Goal: Communication & Community: Answer question/provide support

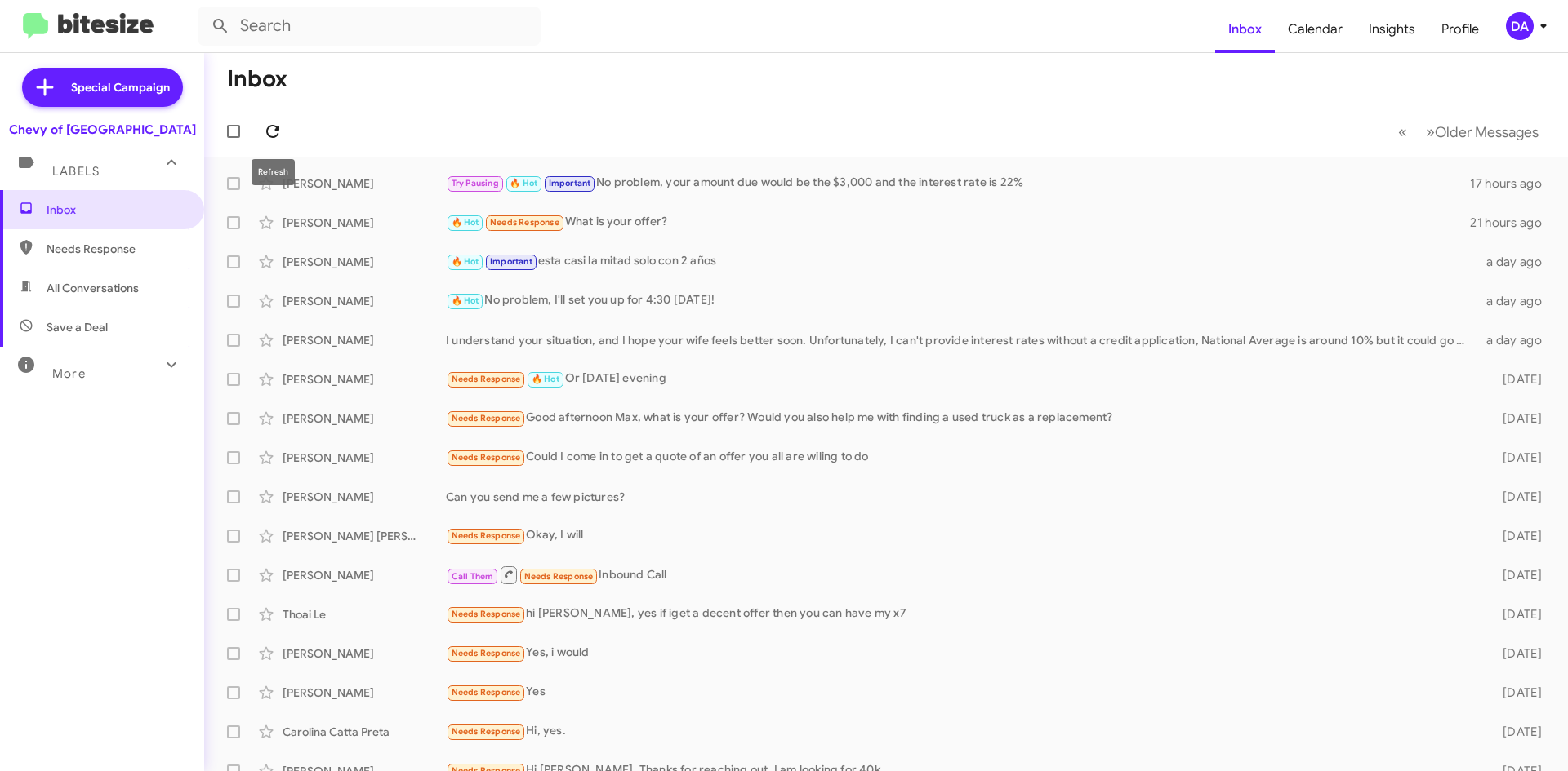
click at [275, 123] on icon at bounding box center [272, 131] width 20 height 20
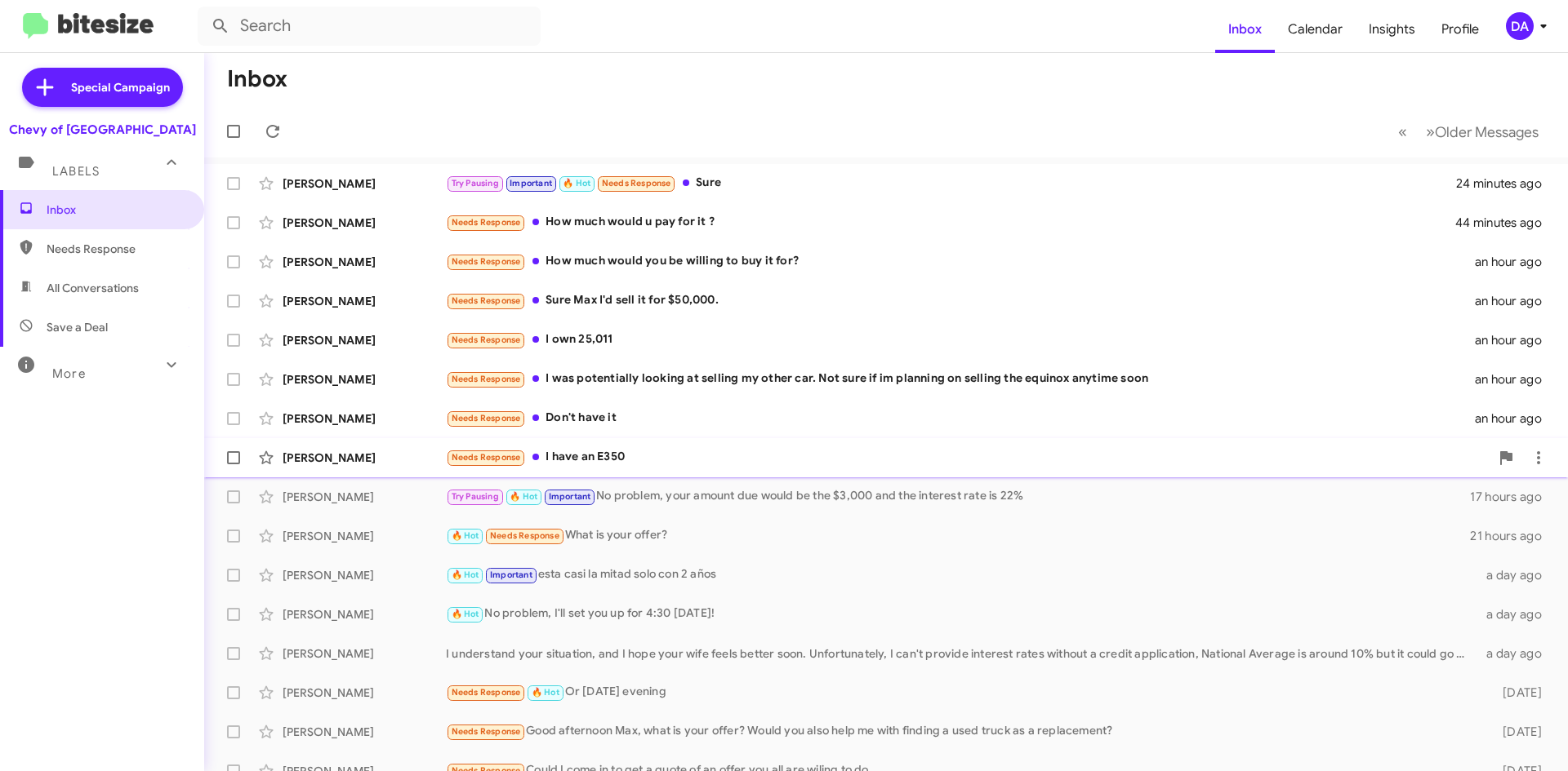
click at [604, 446] on div "[PERSON_NAME] Needs Response I have an E350 an hour ago" at bounding box center [886, 458] width 1338 height 32
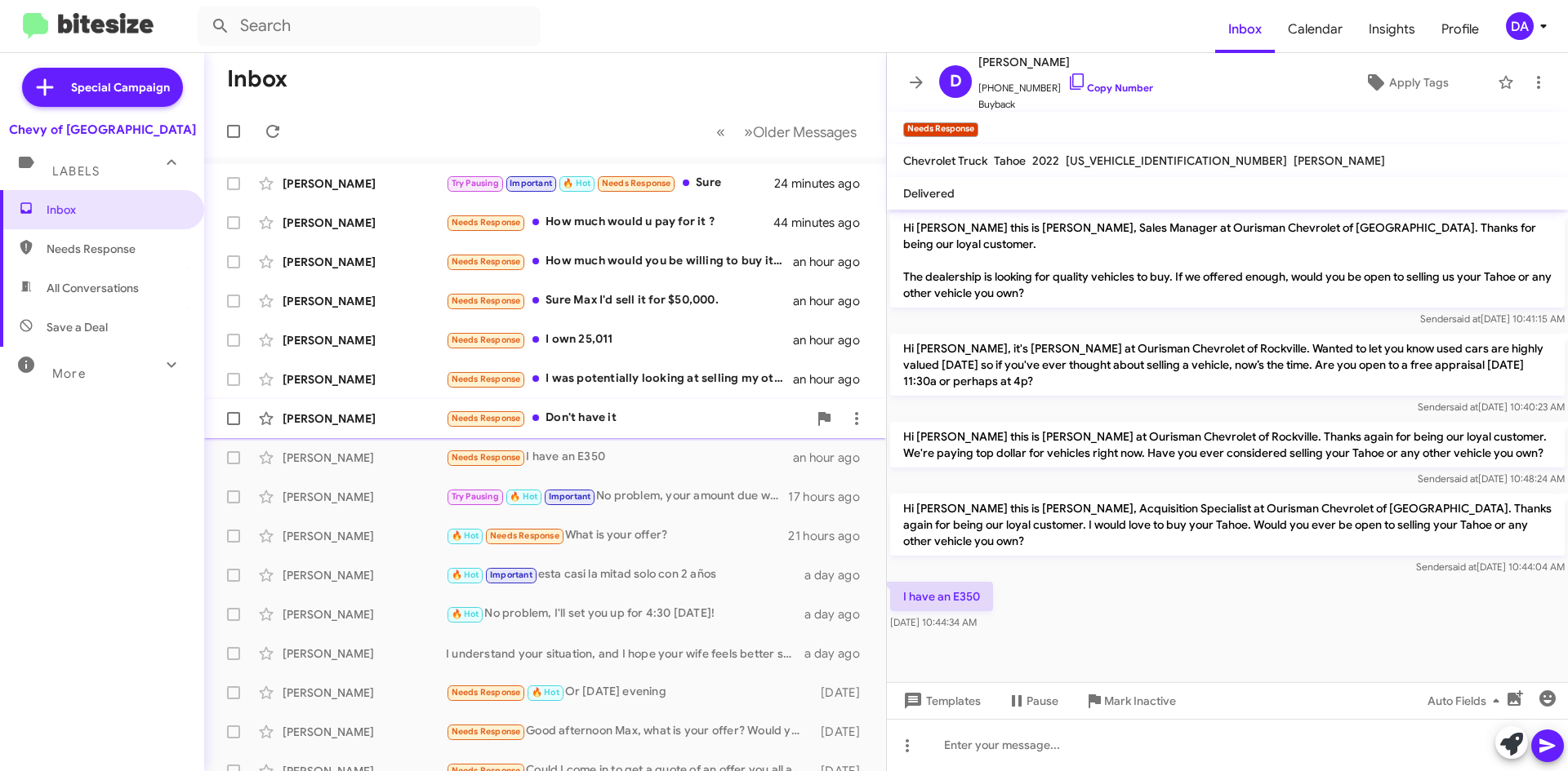
click at [604, 418] on div "Needs Response Don't have it" at bounding box center [626, 417] width 362 height 19
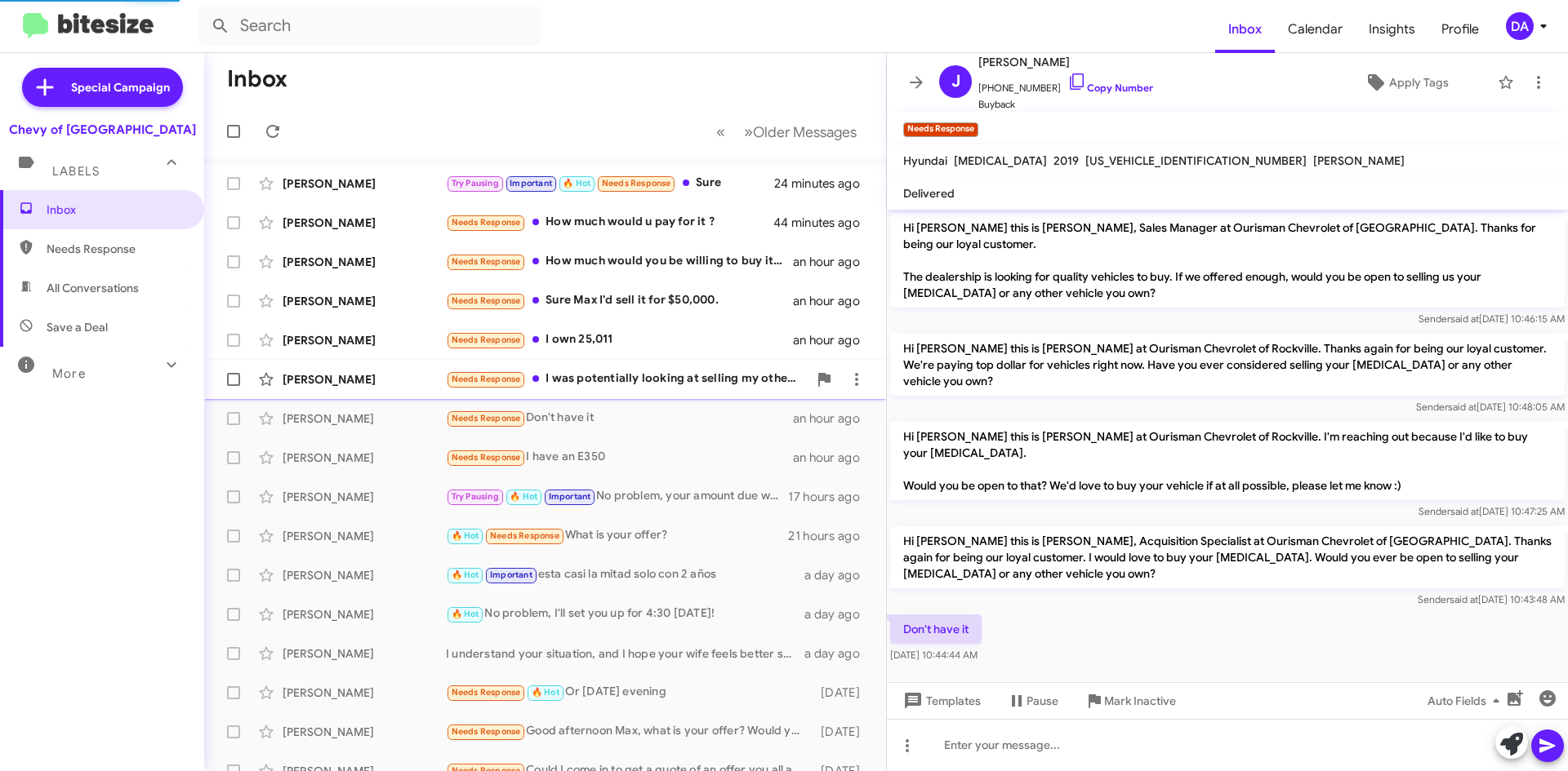
click at [621, 386] on div "Needs Response I was potentially looking at selling my other car. Not sure if i…" at bounding box center [626, 378] width 362 height 19
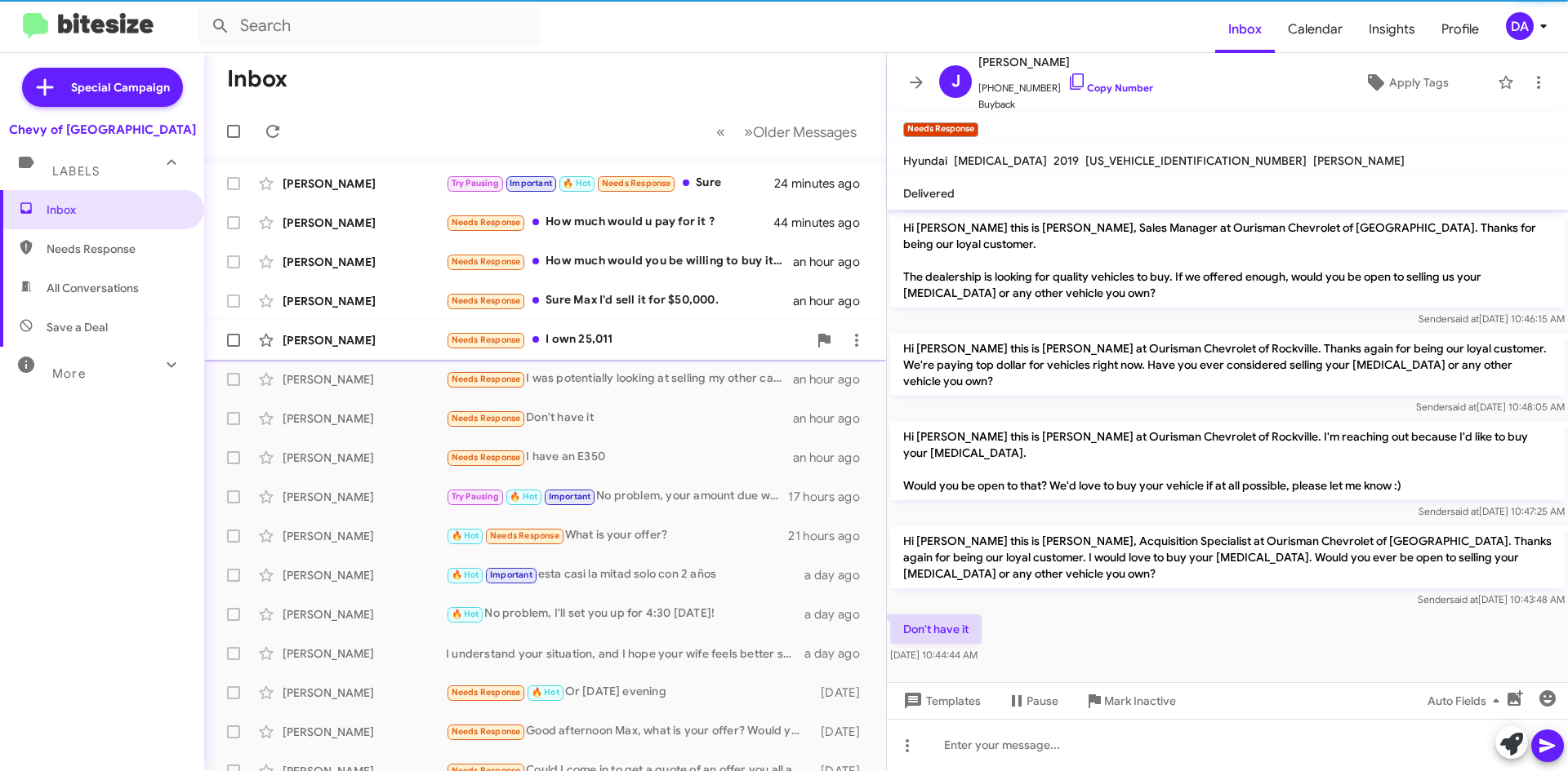
scroll to position [31, 0]
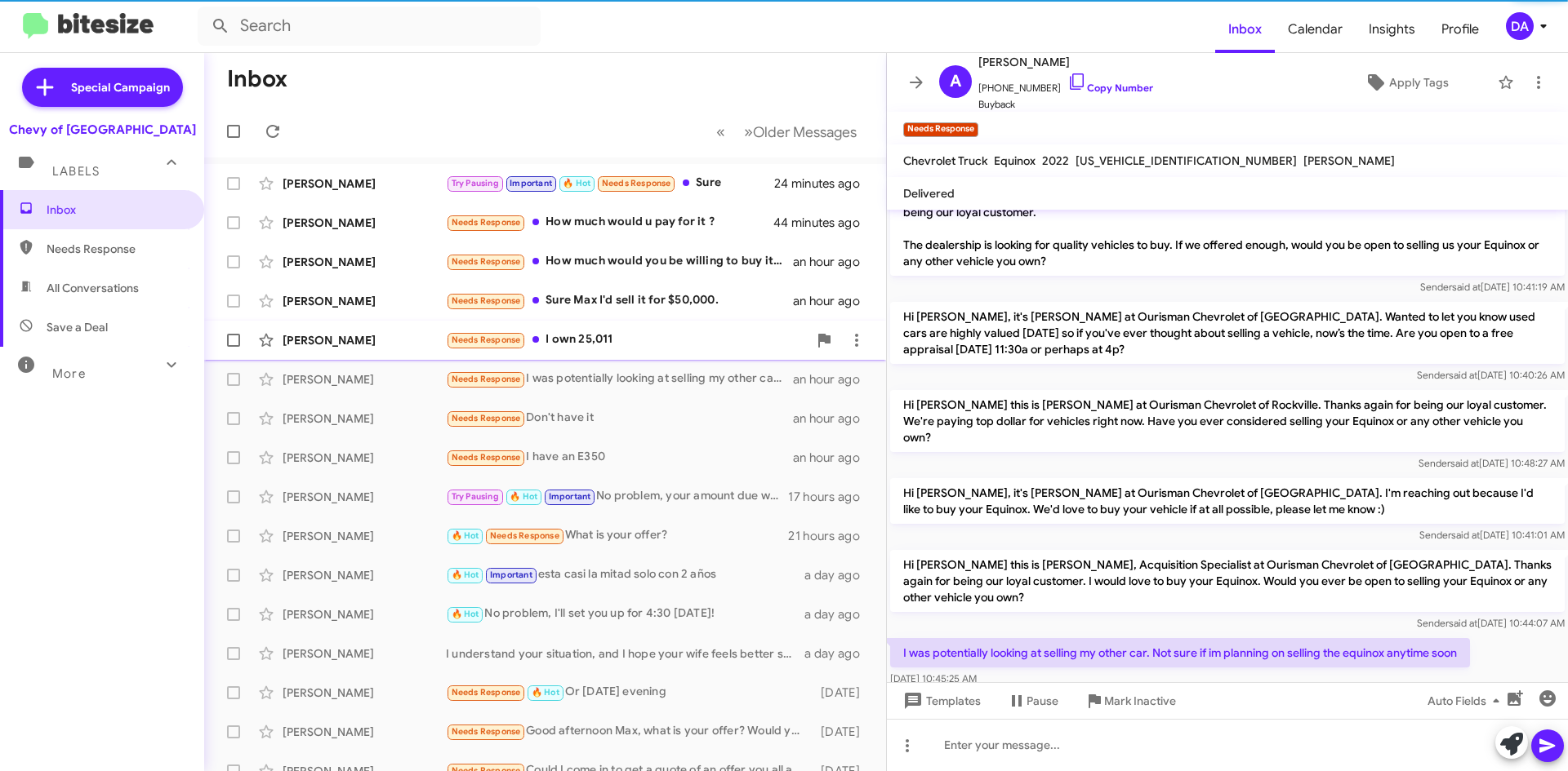
click at [625, 348] on div "Needs Response I own 25,011" at bounding box center [626, 339] width 362 height 19
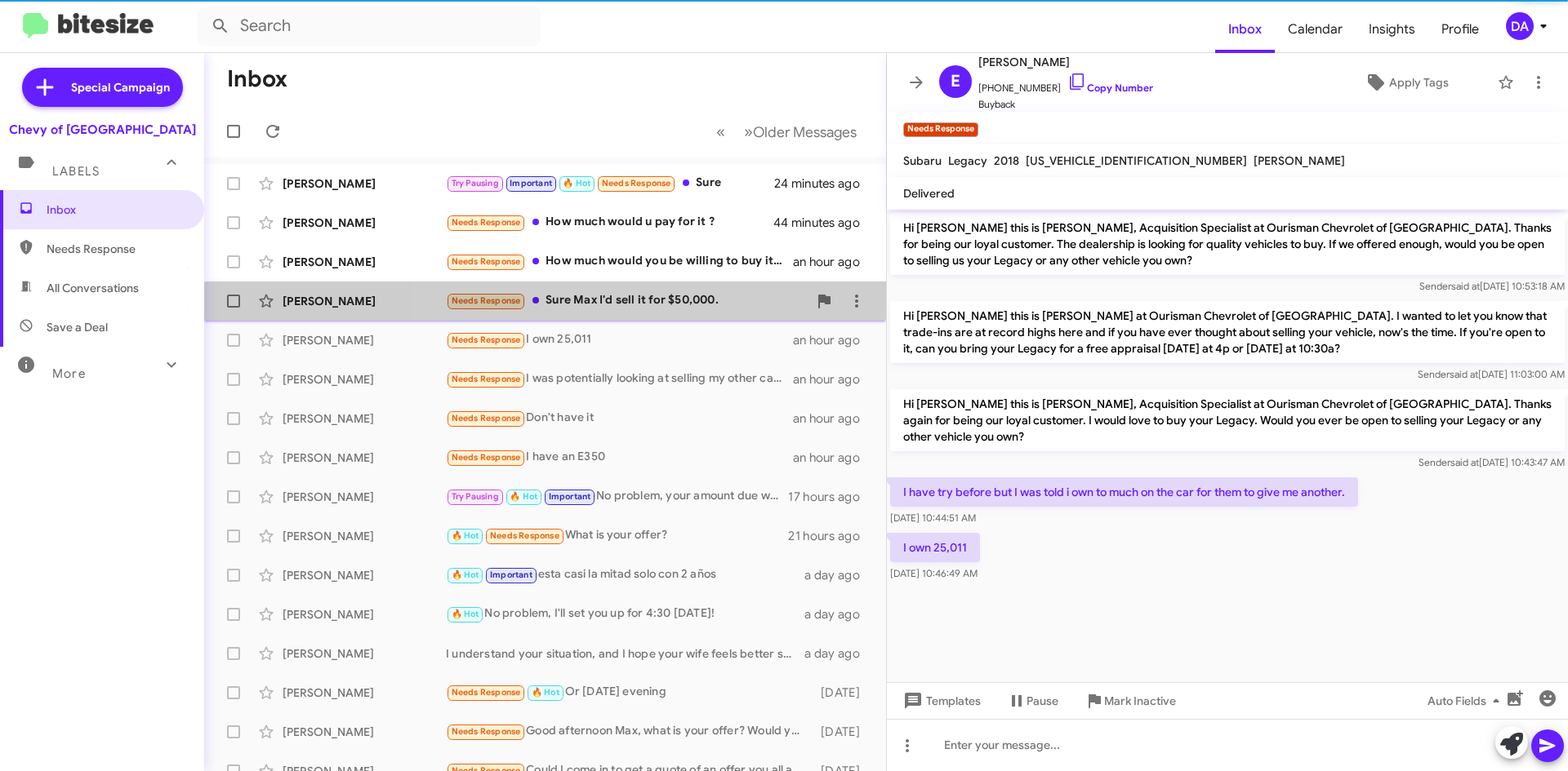
click at [644, 311] on div "[PERSON_NAME] Needs Response Sure Max I'd sell it for $50,000. an hour ago" at bounding box center [545, 301] width 656 height 32
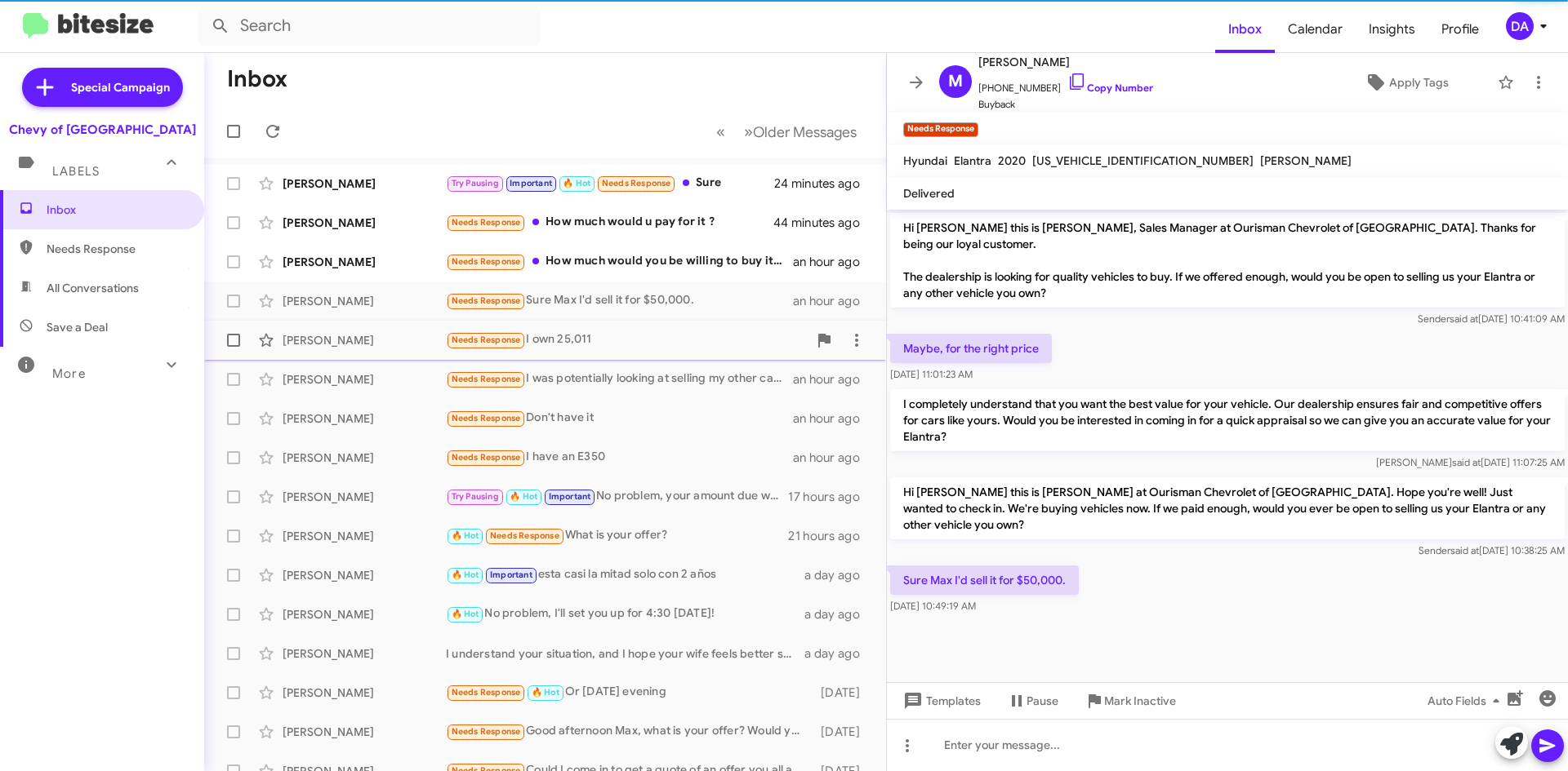
click at [643, 339] on div "Needs Response I own 25,011" at bounding box center [626, 339] width 362 height 19
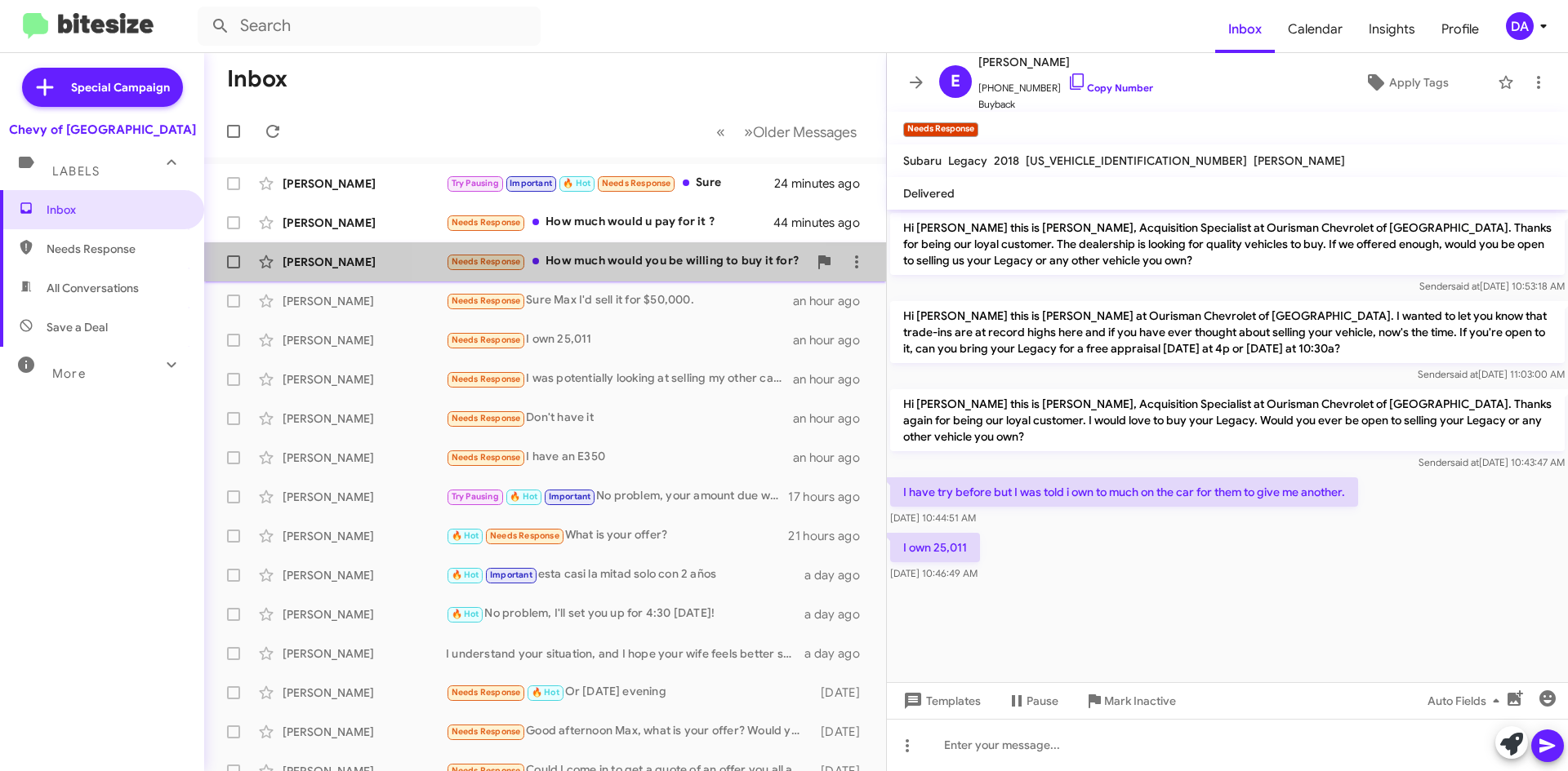
click at [644, 271] on div "Needs Response How much would you be willing to buy it for?" at bounding box center [626, 261] width 362 height 19
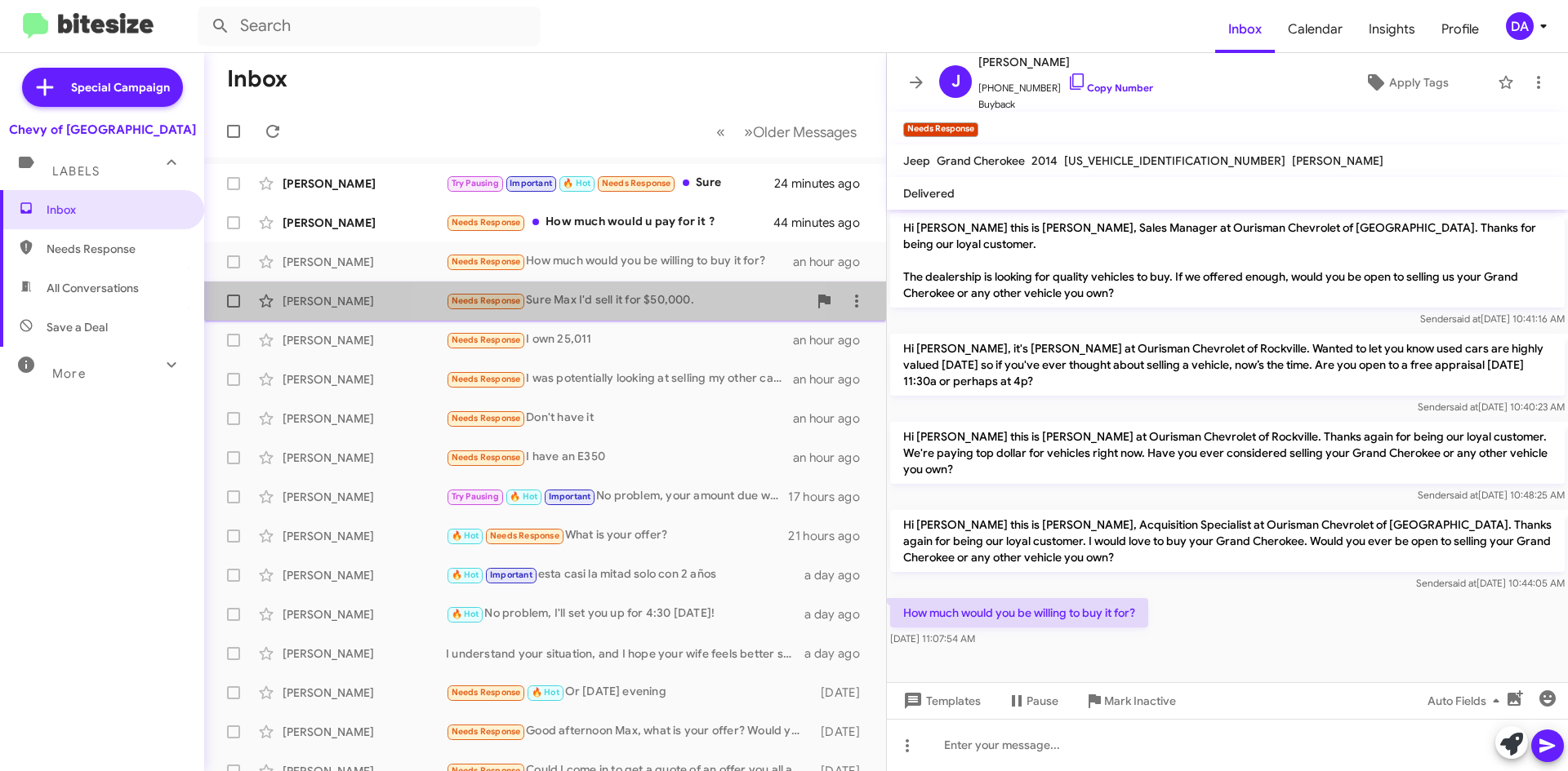
click at [605, 292] on div "Needs Response Sure Max I'd sell it for $50,000." at bounding box center [626, 300] width 362 height 19
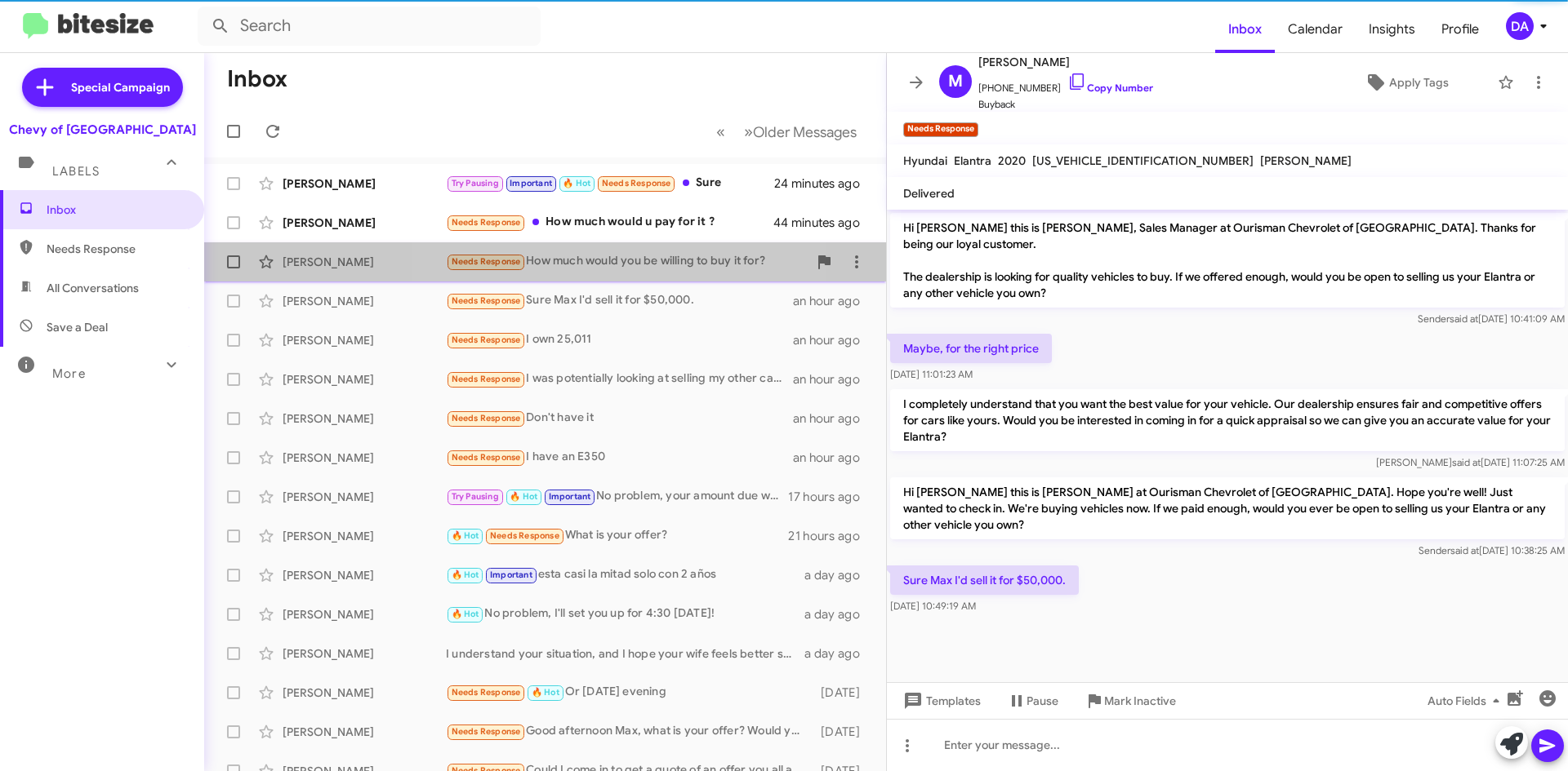
click at [613, 266] on div "Needs Response How much would you be willing to buy it for?" at bounding box center [626, 261] width 362 height 19
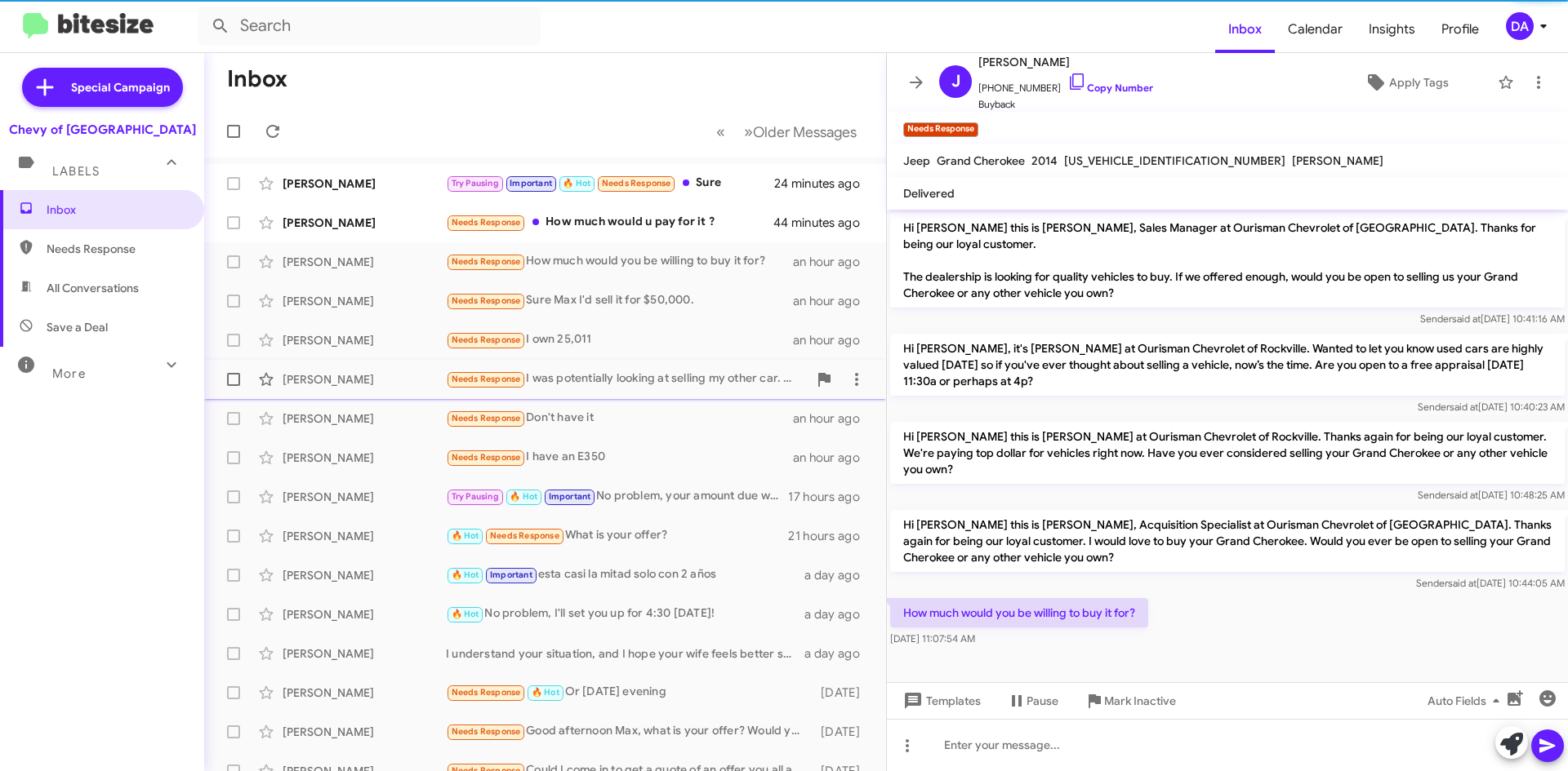
click at [623, 378] on div "Needs Response I was potentially looking at selling my other car. Not sure if i…" at bounding box center [626, 378] width 362 height 19
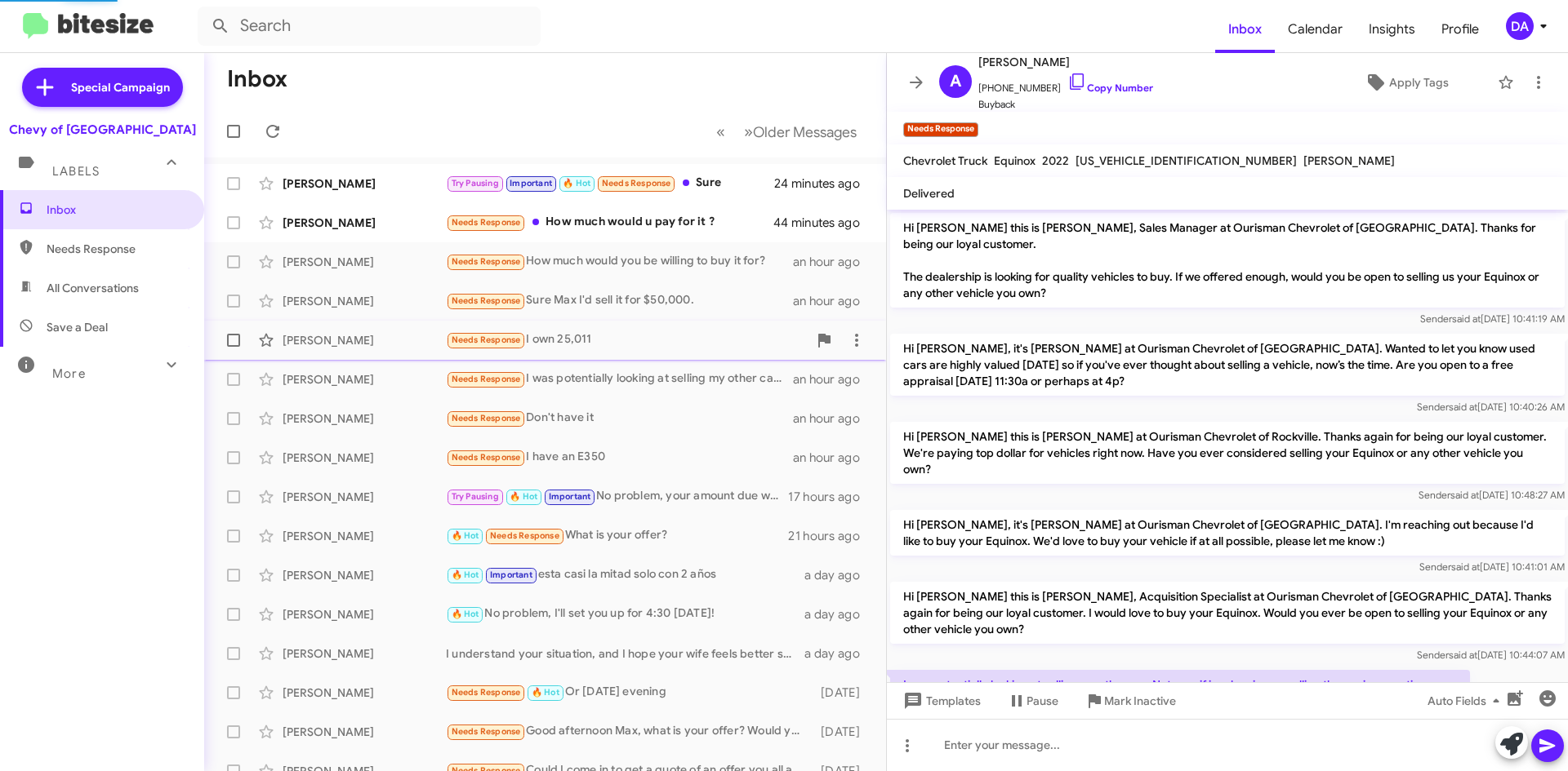
scroll to position [31, 0]
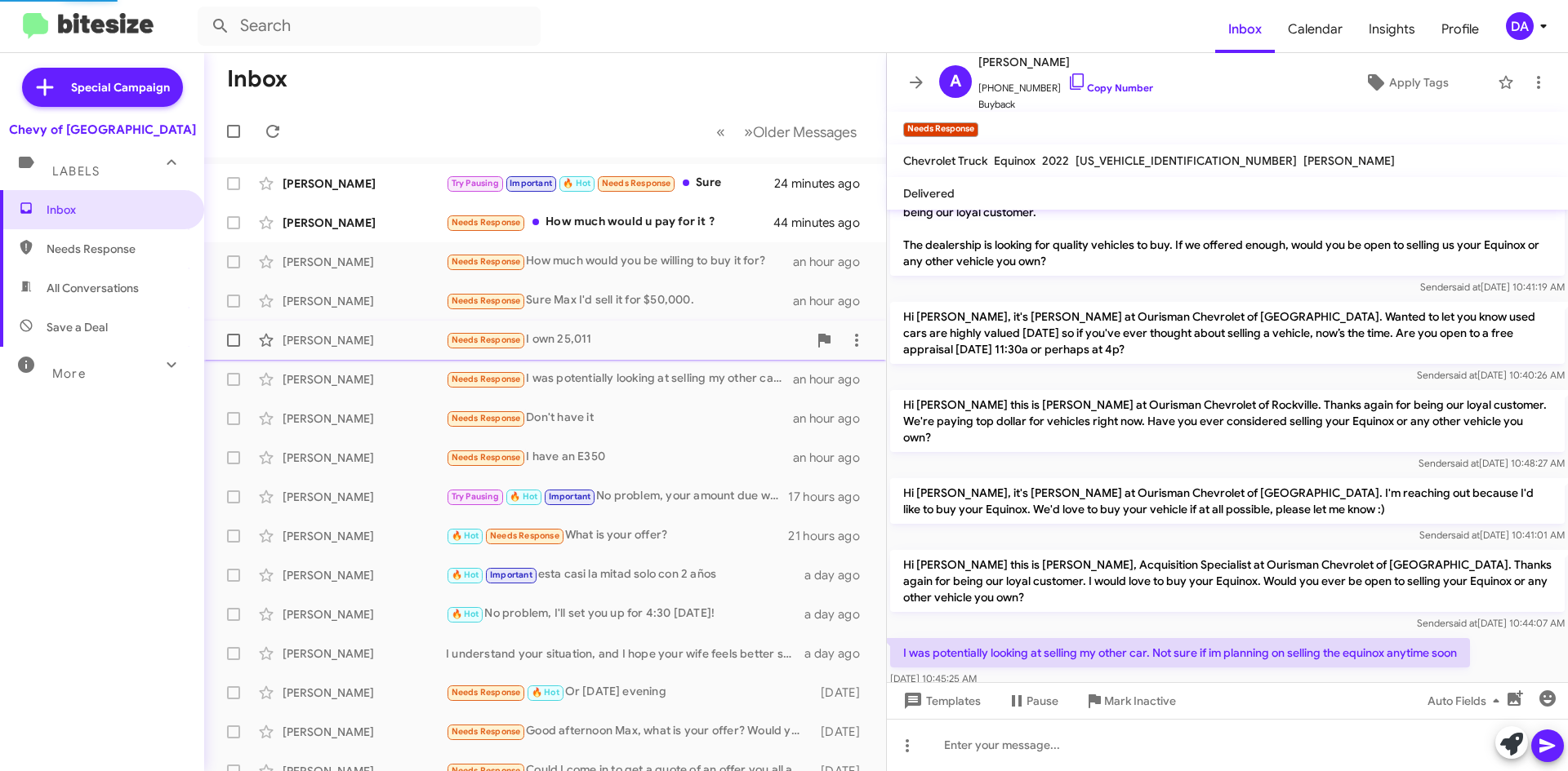
click at [620, 340] on div "Needs Response I own 25,011" at bounding box center [626, 339] width 362 height 19
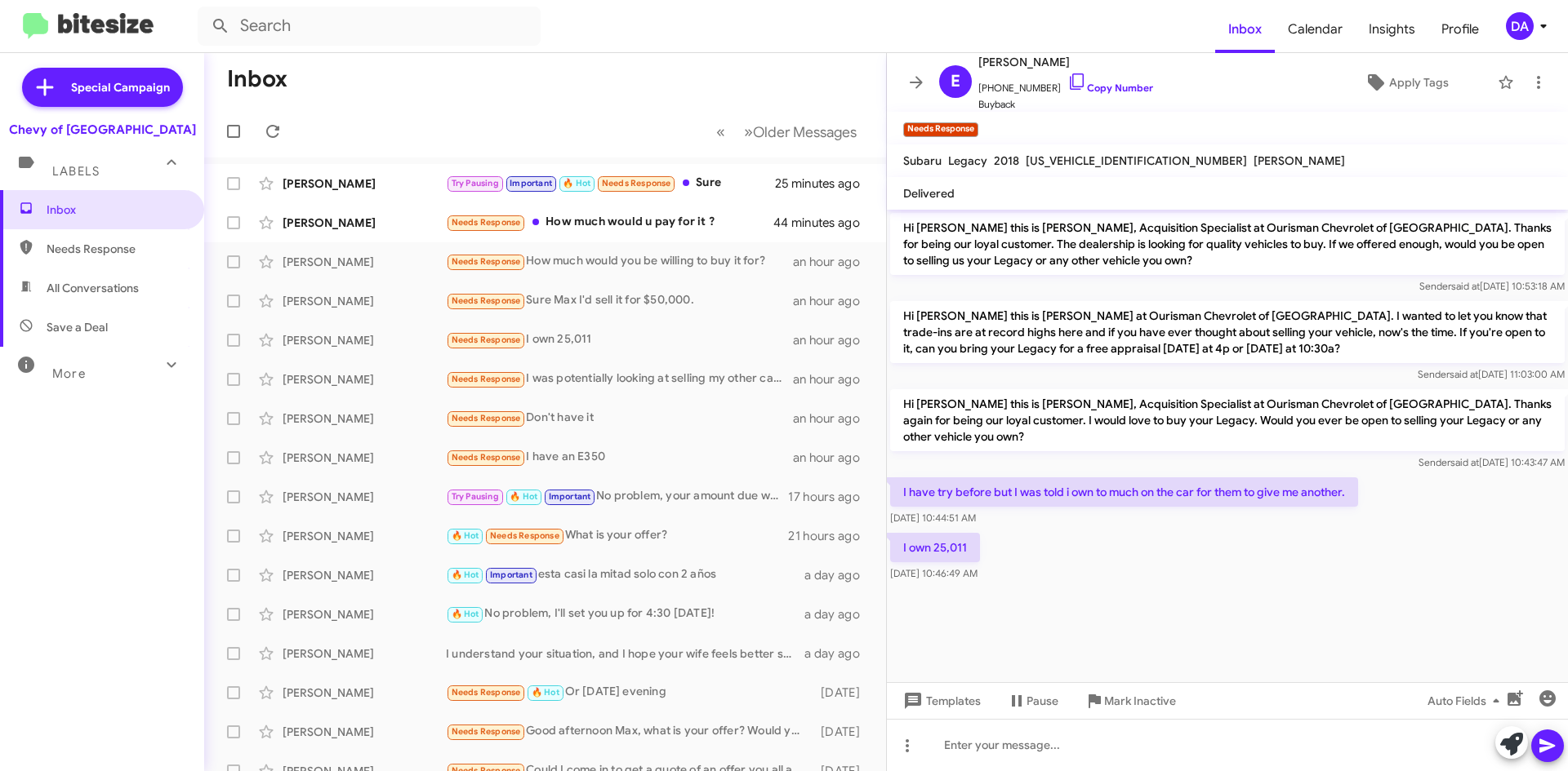
drag, startPoint x: 1120, startPoint y: 90, endPoint x: 587, endPoint y: 99, distance: 533.1
click at [1120, 90] on link "Copy Number" at bounding box center [1109, 87] width 85 height 12
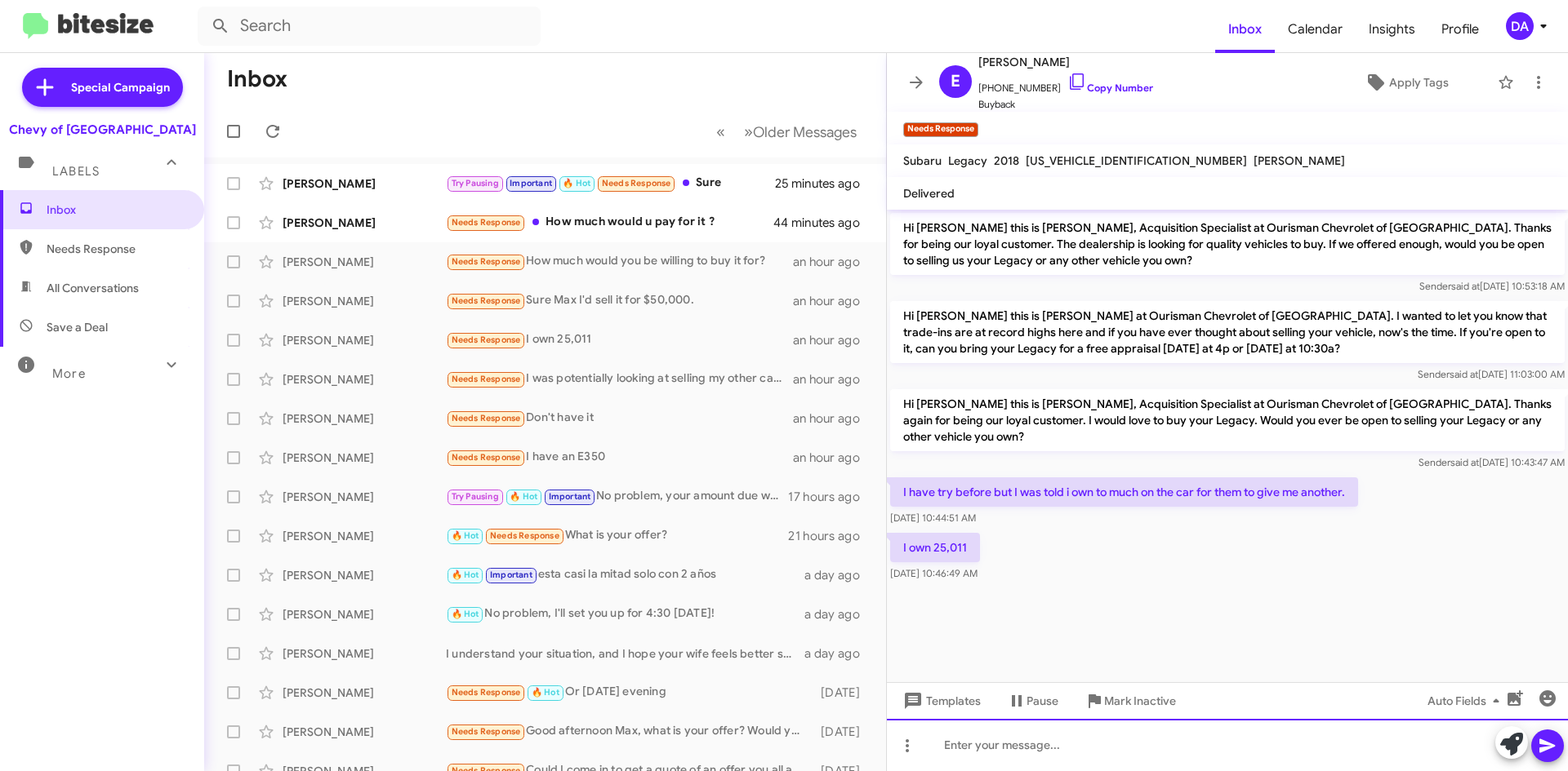
click at [1091, 736] on div at bounding box center [1227, 745] width 681 height 52
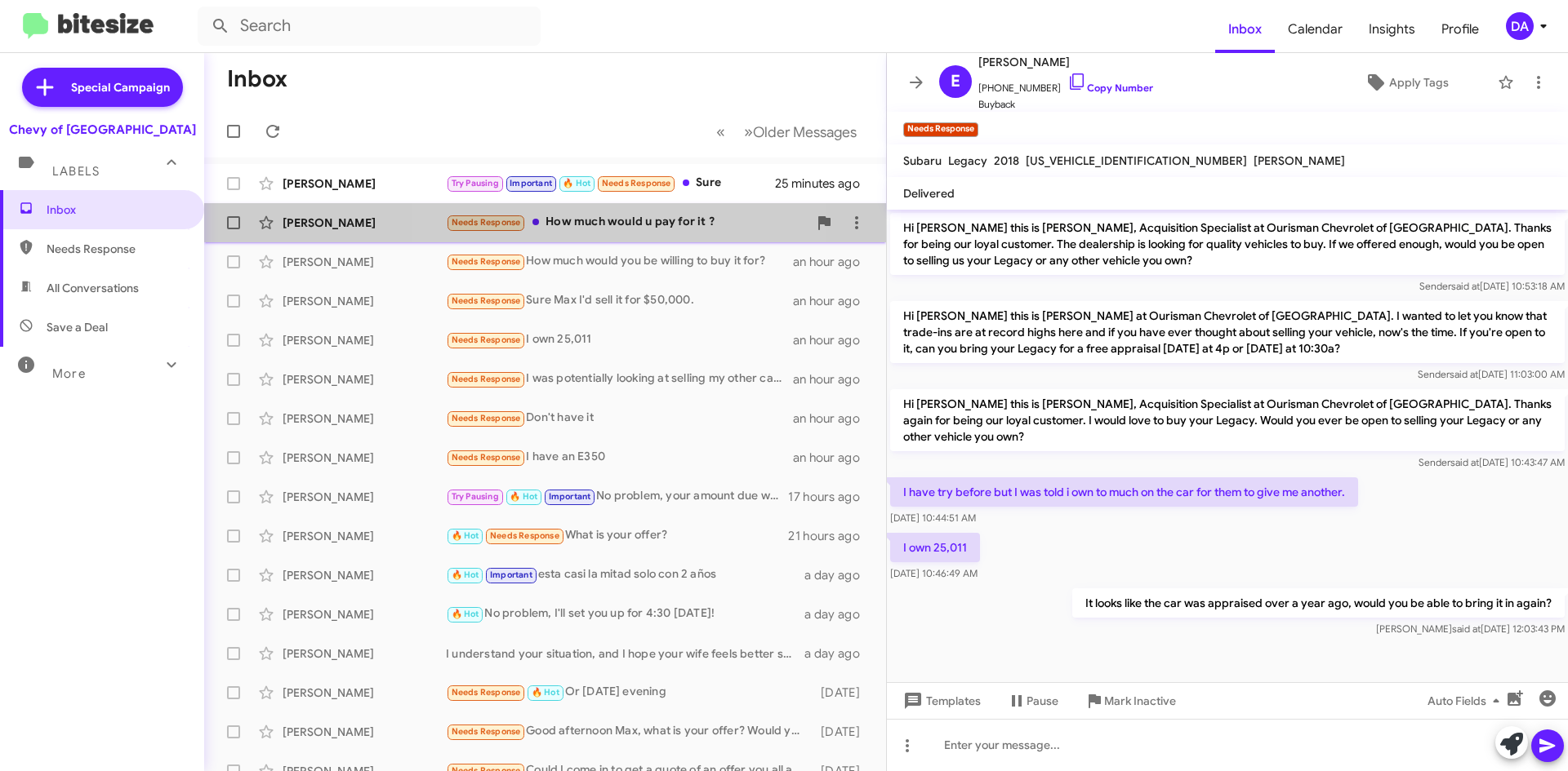
click at [584, 217] on div "Needs Response How much would u pay for it ?" at bounding box center [626, 221] width 362 height 19
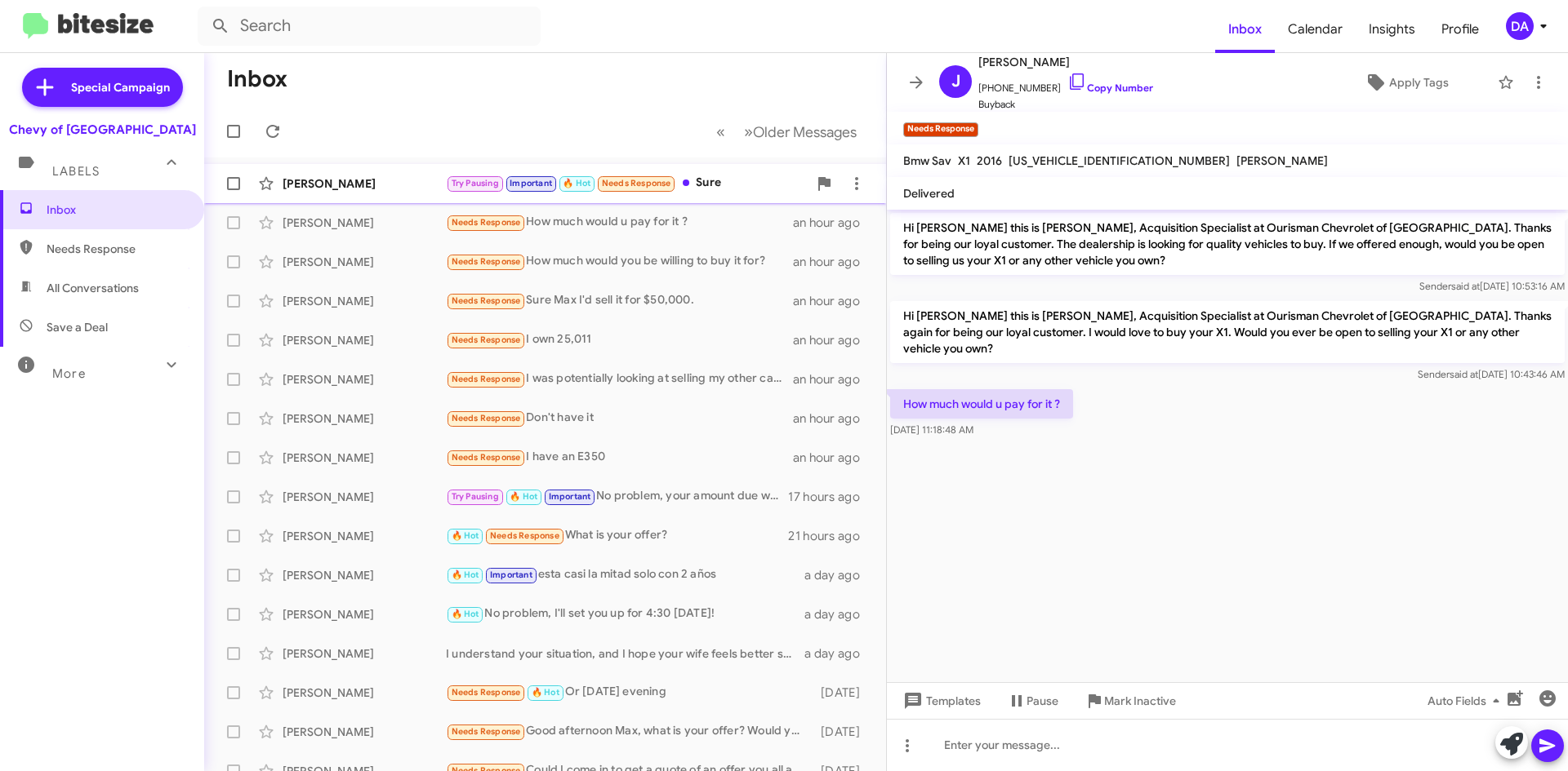
click at [404, 185] on div "[PERSON_NAME]" at bounding box center [364, 183] width 164 height 17
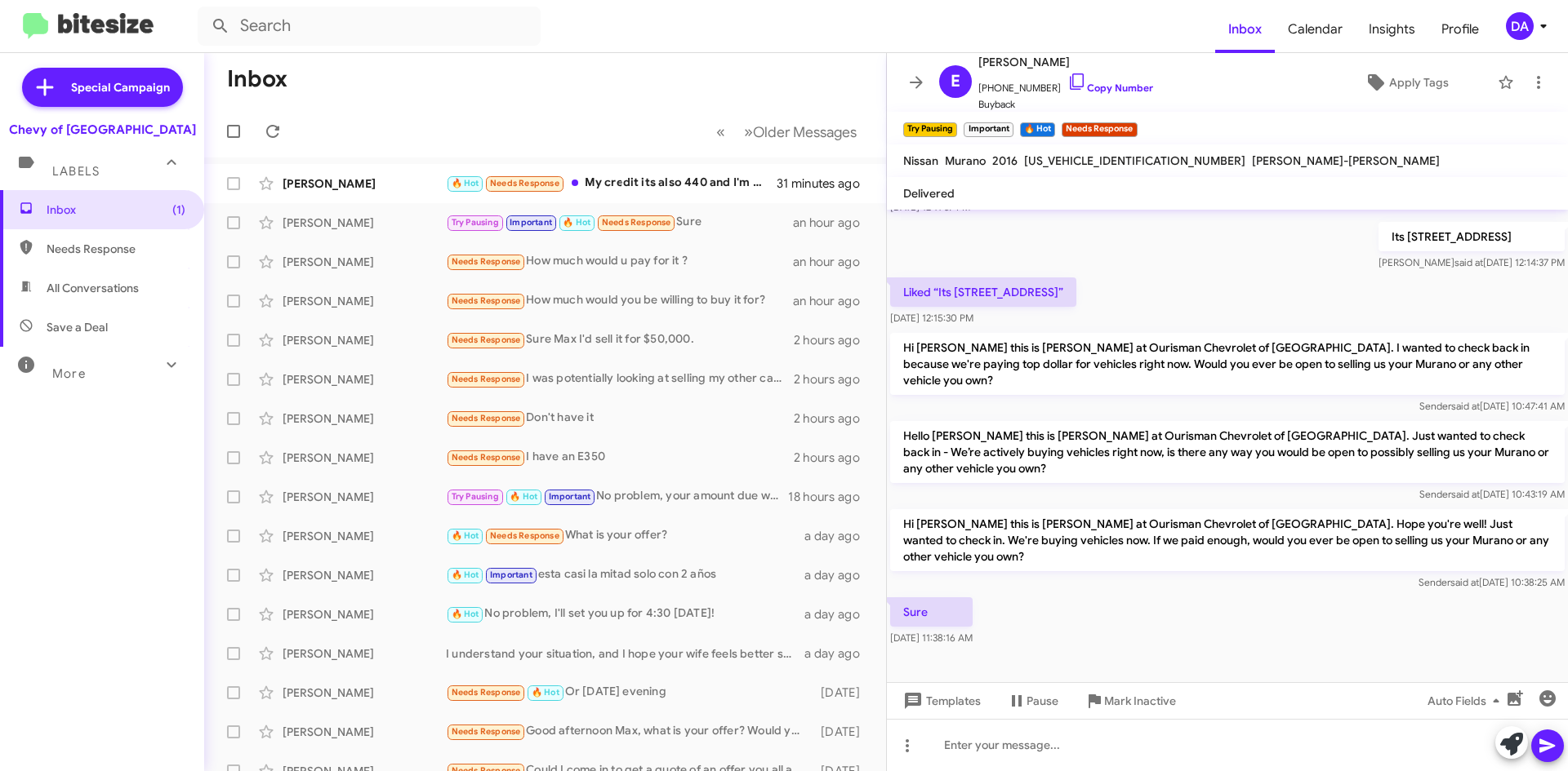
click at [118, 461] on div "Inbox (1) Needs Response All Conversations Save a Deal More Important 🔥 Hot App…" at bounding box center [102, 421] width 204 height 462
